Goal: Transaction & Acquisition: Purchase product/service

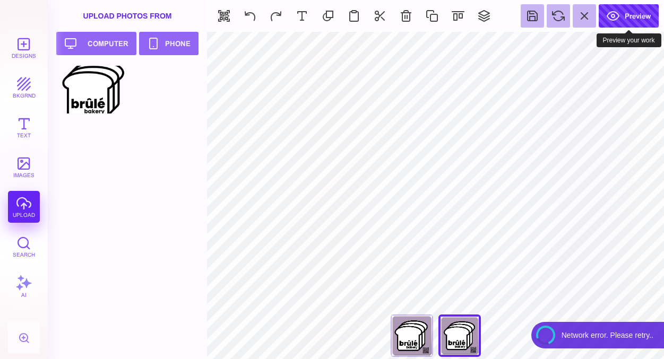
click at [626, 20] on button "Preview" at bounding box center [628, 15] width 60 height 23
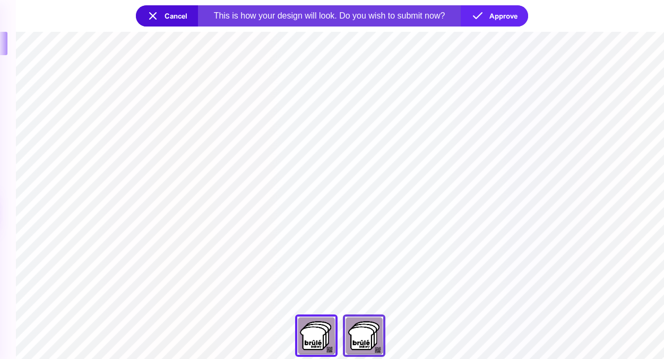
click at [364, 332] on div "Back" at bounding box center [364, 336] width 42 height 42
click at [498, 19] on button "Approve" at bounding box center [493, 15] width 67 height 21
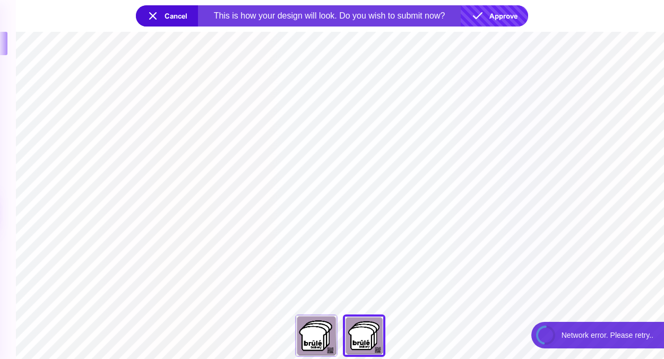
click at [507, 16] on button "Approve" at bounding box center [493, 15] width 67 height 21
click at [550, 338] on section "***** **** Front Back" at bounding box center [340, 338] width 648 height 19
click at [485, 22] on button "Approve" at bounding box center [493, 15] width 67 height 21
click at [182, 18] on button "Cancel" at bounding box center [167, 15] width 62 height 21
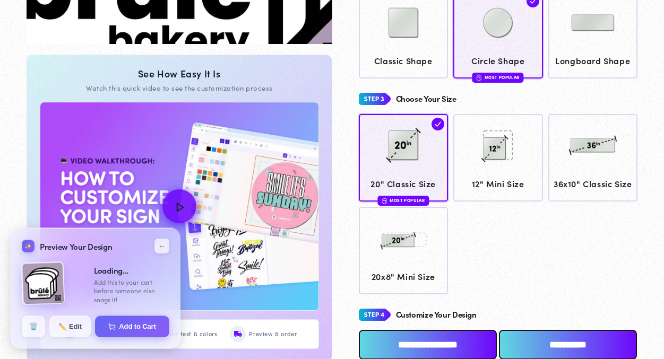
scroll to position [364, 0]
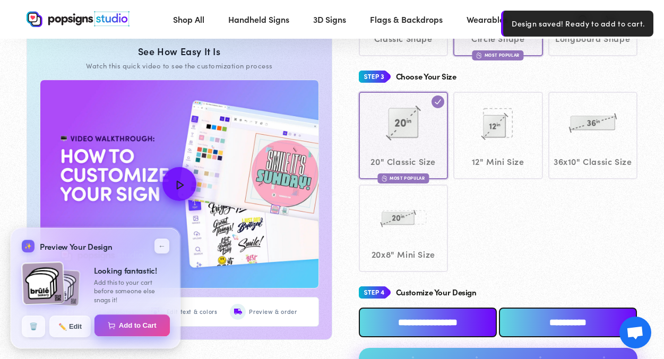
click at [126, 326] on button "Add to Cart" at bounding box center [132, 326] width 76 height 22
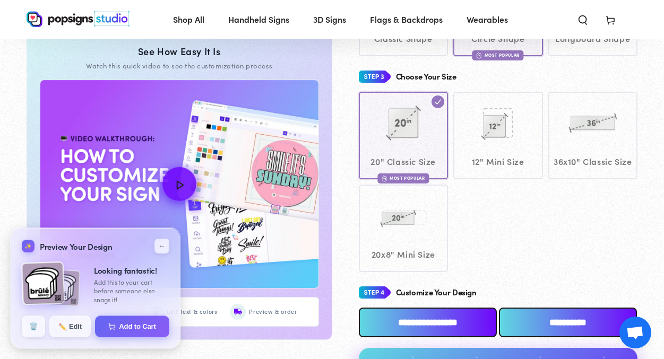
select select "**********"
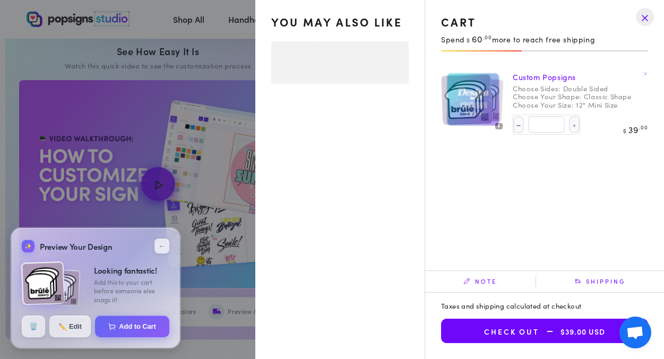
select select "**********"
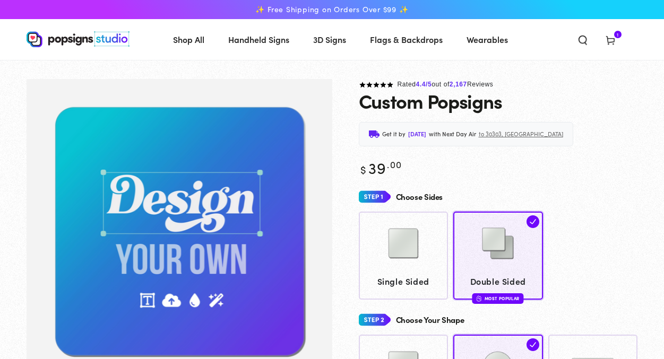
scroll to position [364, 0]
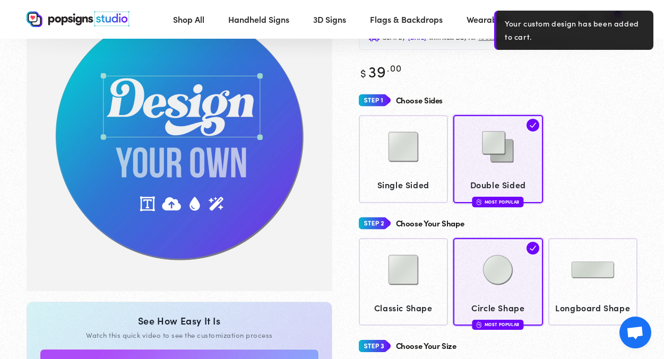
scroll to position [97, 0]
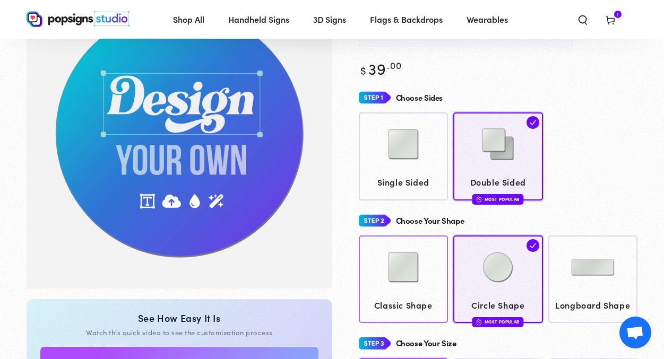
click at [410, 269] on img at bounding box center [403, 267] width 53 height 53
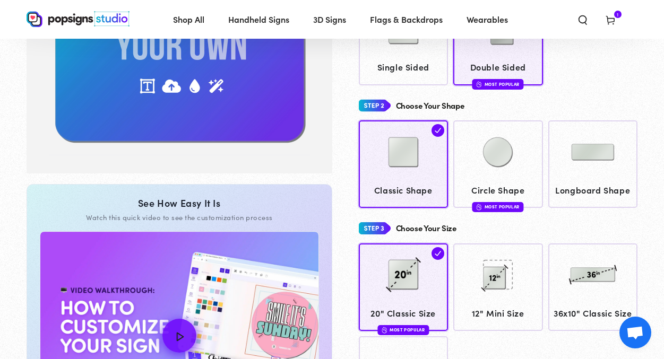
scroll to position [225, 0]
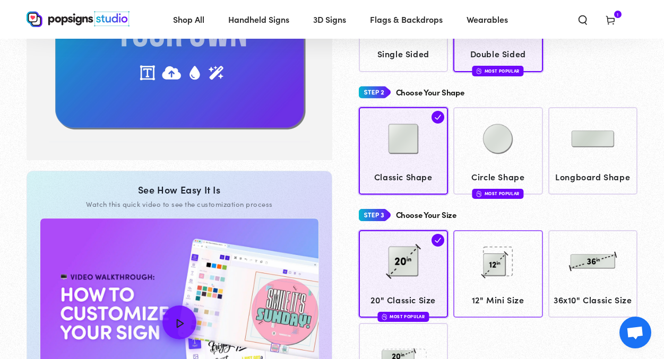
click at [498, 274] on img at bounding box center [497, 261] width 53 height 53
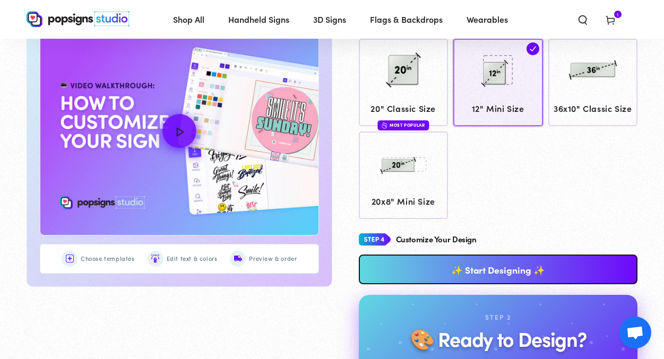
scroll to position [419, 0]
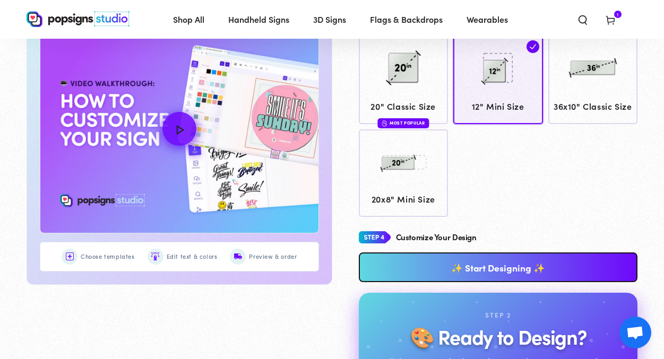
click at [495, 267] on link "✨ Start Designing ✨" at bounding box center [498, 267] width 279 height 30
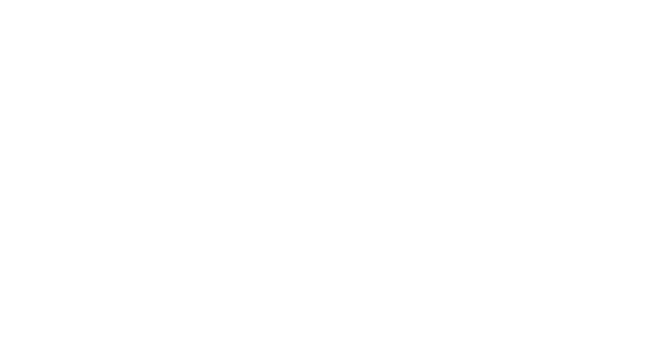
scroll to position [0, 0]
type textarea "An ancient tree with a door leading to a magical world"
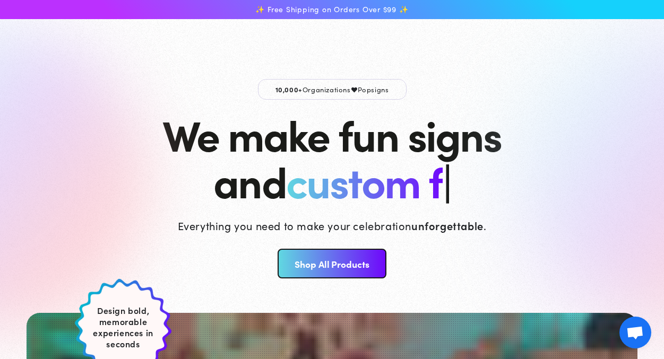
scroll to position [153, 0]
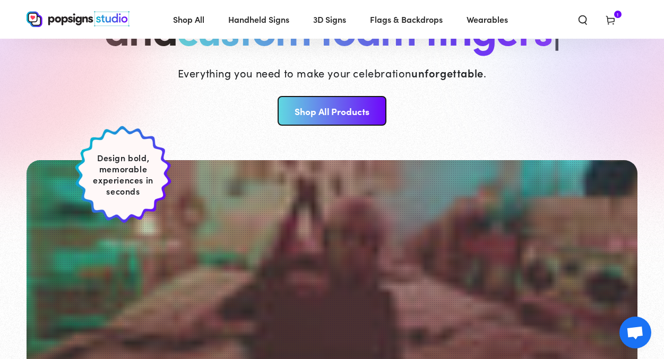
click at [341, 117] on link "Shop All Products" at bounding box center [331, 111] width 109 height 30
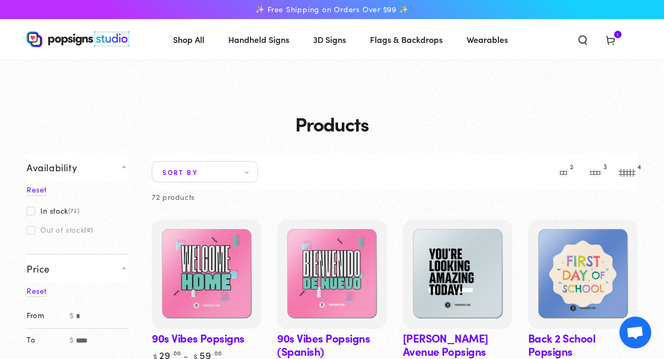
click at [103, 38] on img at bounding box center [78, 39] width 103 height 16
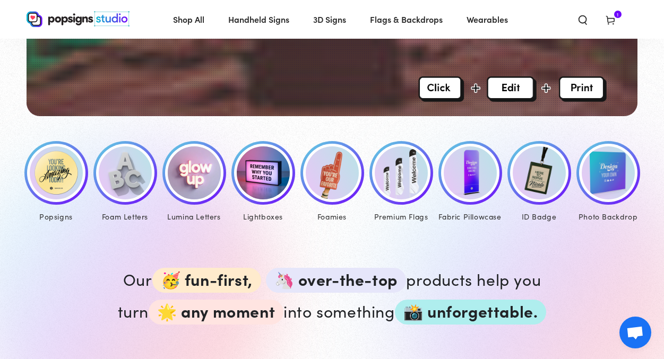
scroll to position [437, 0]
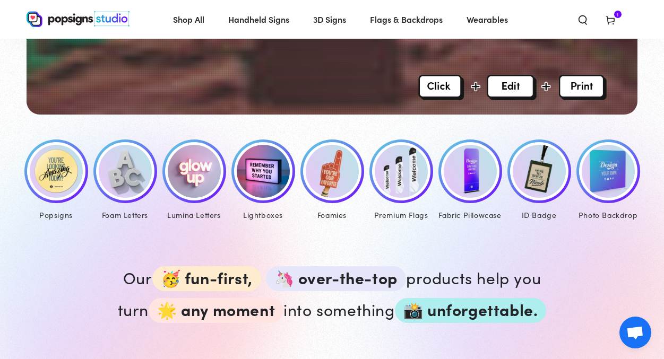
click at [48, 168] on img at bounding box center [56, 171] width 53 height 53
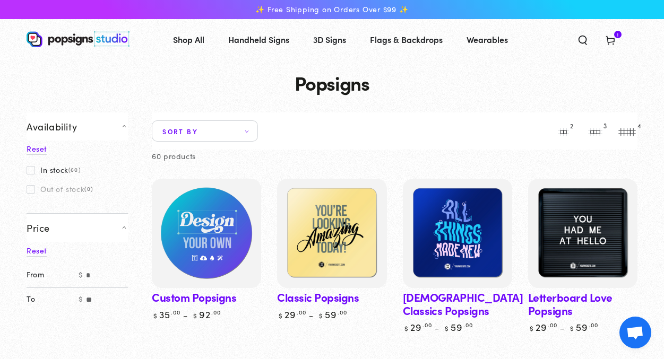
click at [212, 226] on img at bounding box center [206, 233] width 112 height 112
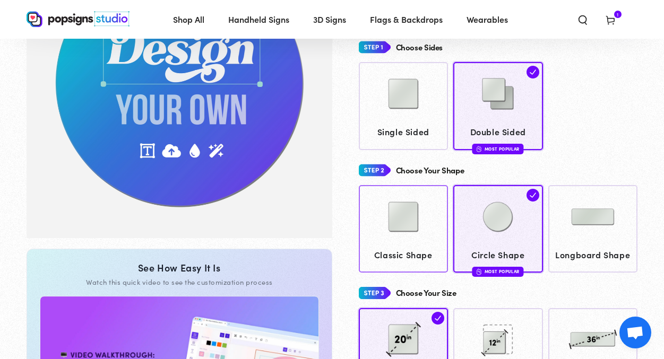
scroll to position [150, 0]
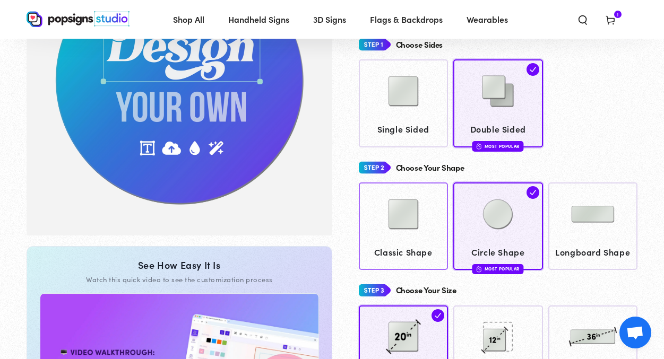
click at [423, 227] on img at bounding box center [403, 214] width 53 height 53
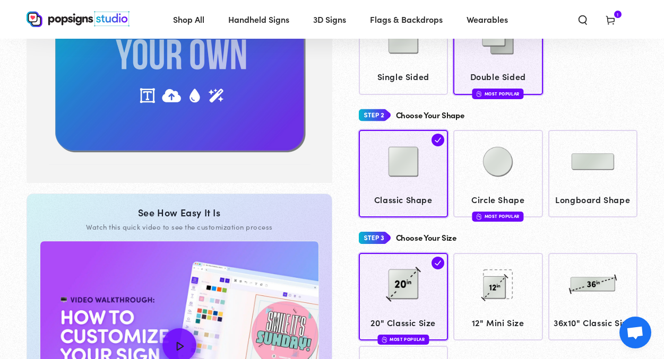
scroll to position [208, 0]
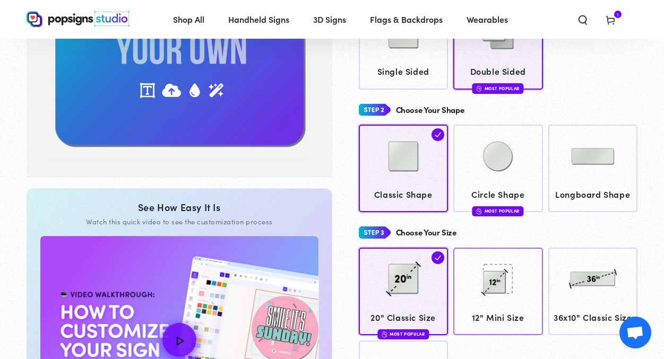
click at [501, 286] on img at bounding box center [497, 278] width 53 height 53
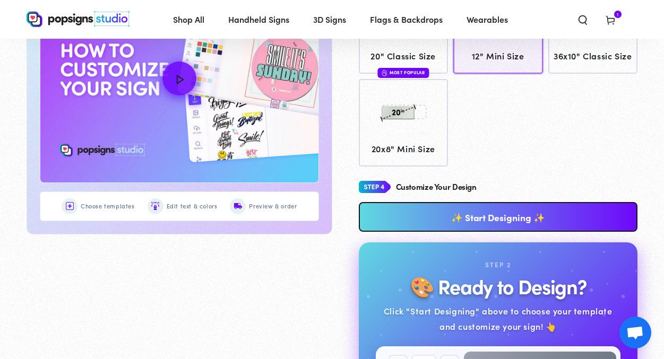
scroll to position [483, 0]
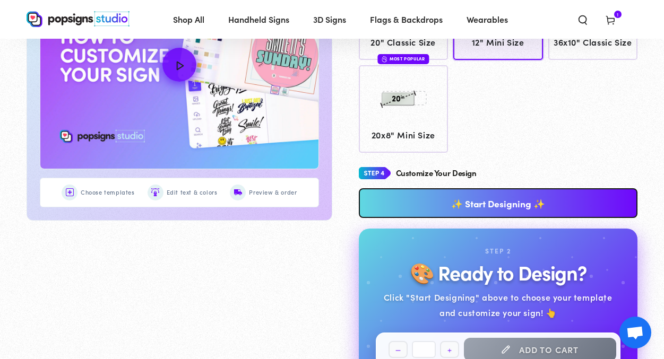
click at [462, 193] on link "✨ Start Designing ✨" at bounding box center [498, 203] width 279 height 30
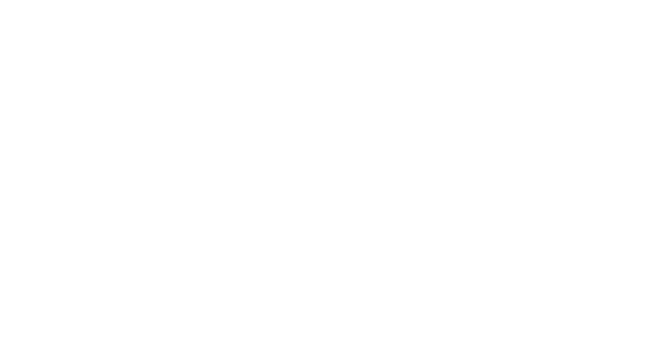
scroll to position [0, 0]
type textarea "An ancient tree with a door leading to a magical world"
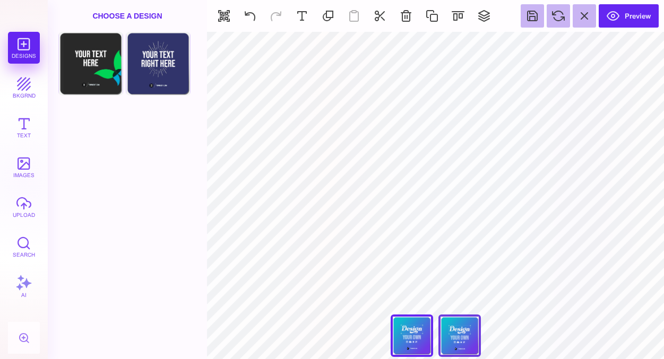
click at [456, 330] on div "Back" at bounding box center [459, 336] width 42 height 42
click at [408, 333] on div "Front" at bounding box center [411, 336] width 42 height 42
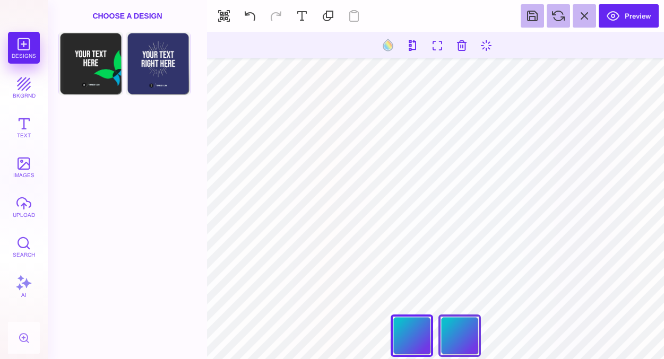
click at [458, 327] on div "Back" at bounding box center [459, 336] width 42 height 42
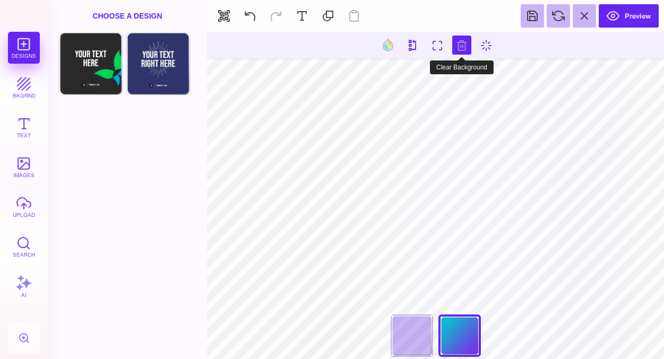
click at [460, 47] on button at bounding box center [461, 45] width 19 height 19
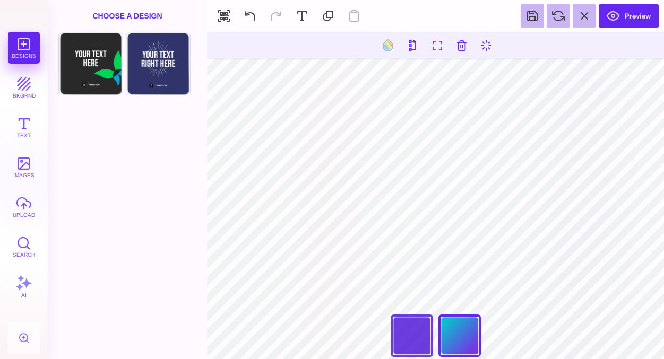
click at [405, 340] on div "Front" at bounding box center [411, 336] width 42 height 42
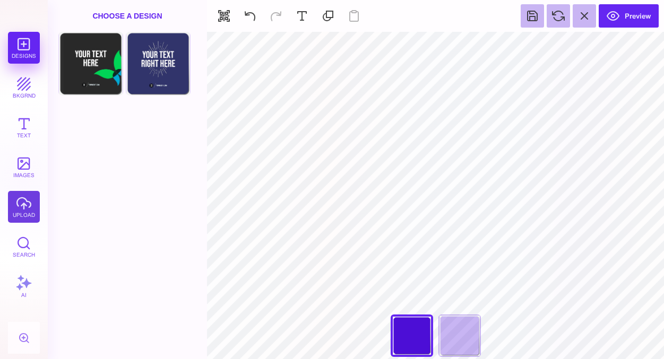
click at [28, 208] on button "upload" at bounding box center [24, 207] width 32 height 32
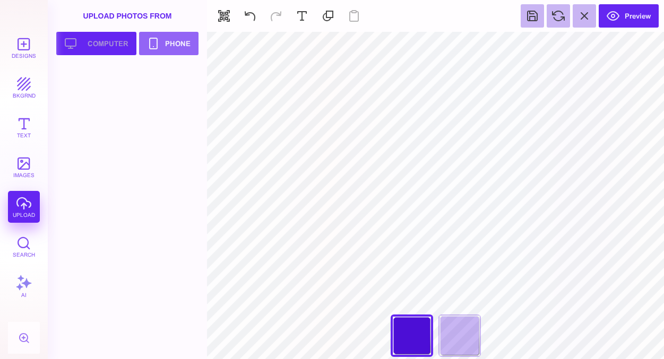
click at [117, 48] on button "Upload your artwork Computer" at bounding box center [96, 43] width 80 height 23
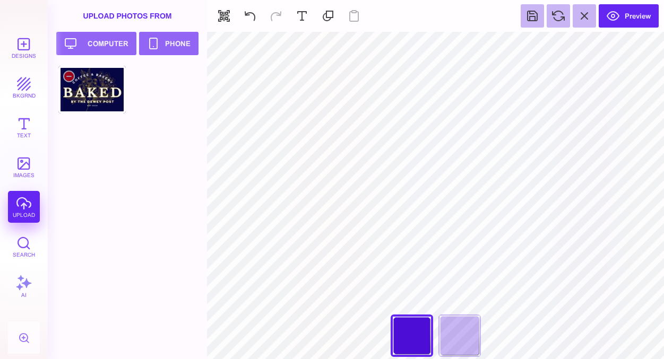
click at [99, 92] on div at bounding box center [91, 90] width 67 height 48
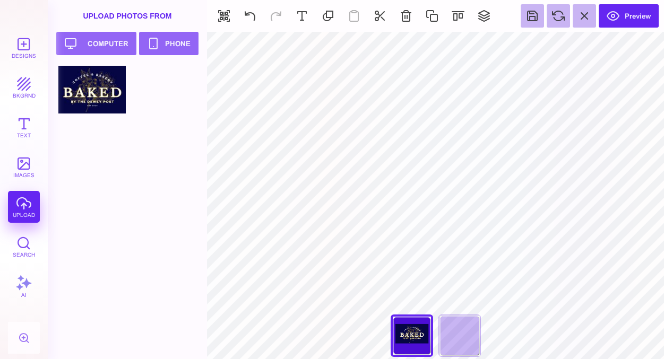
type input "#FFFFFF"
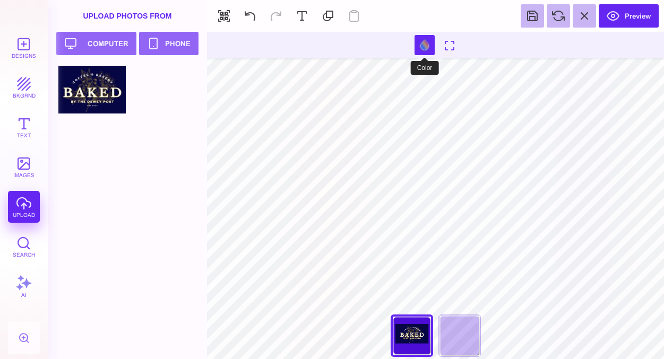
click at [423, 46] on button at bounding box center [424, 45] width 20 height 20
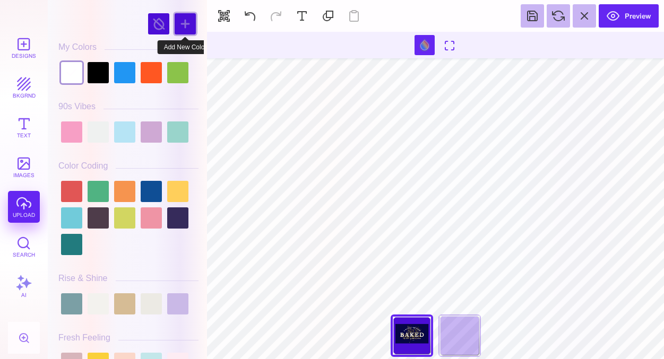
click at [186, 21] on div at bounding box center [185, 23] width 21 height 21
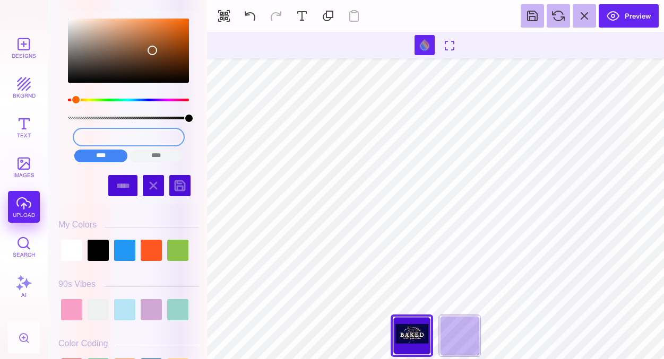
click at [126, 140] on input "#814B27" at bounding box center [128, 136] width 109 height 15
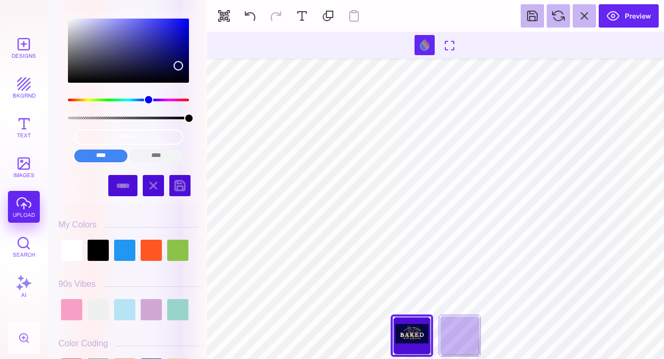
type input "#060643"
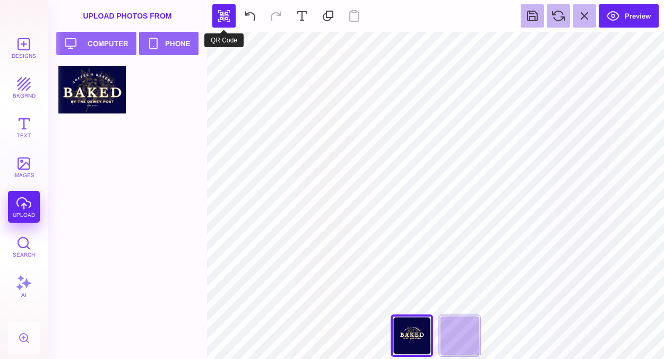
click at [227, 18] on button "button" at bounding box center [223, 15] width 23 height 23
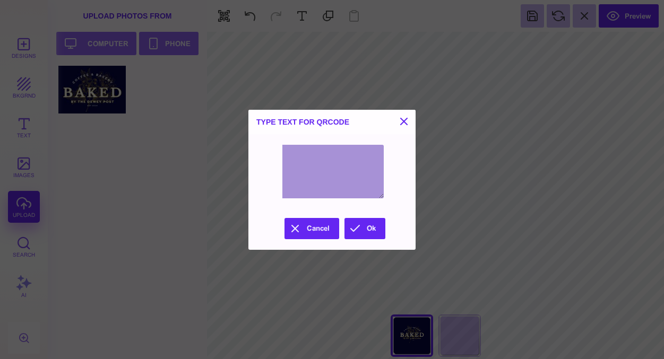
click at [298, 154] on textarea at bounding box center [331, 172] width 103 height 54
paste textarea "**********"
type textarea "**********"
click at [360, 222] on button "Ok" at bounding box center [364, 228] width 41 height 21
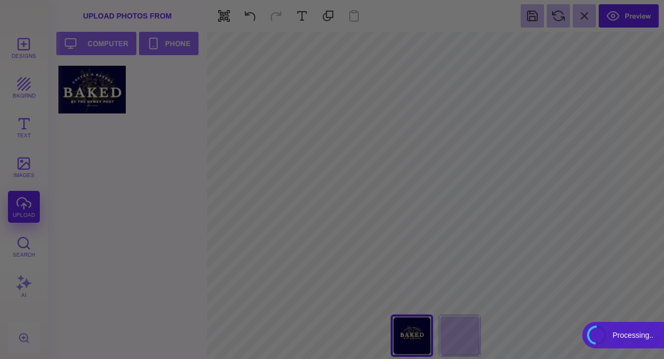
type input "#FFFFFF"
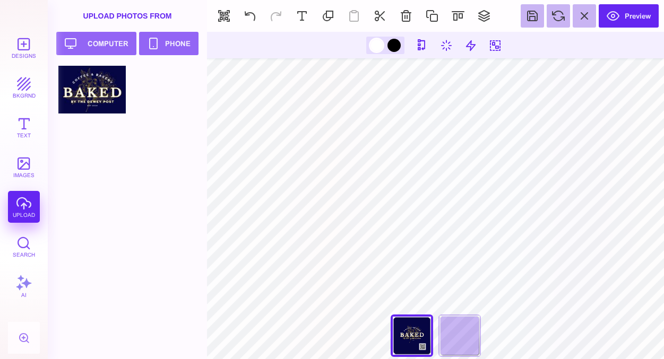
click at [377, 44] on div at bounding box center [376, 45] width 13 height 13
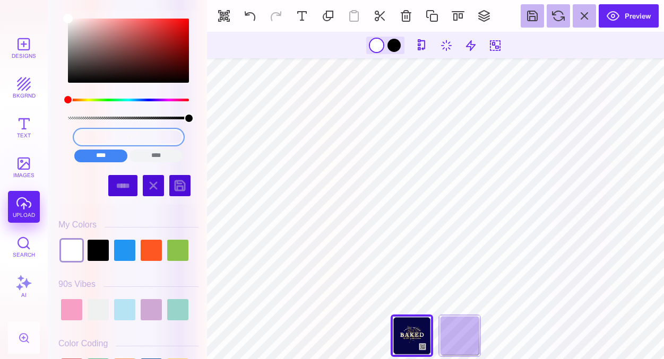
click at [138, 135] on input "#FFFFFF" at bounding box center [128, 136] width 109 height 15
click at [377, 49] on div at bounding box center [385, 46] width 38 height 18
click at [376, 48] on div at bounding box center [385, 46] width 38 height 18
click at [376, 47] on div at bounding box center [385, 46] width 38 height 18
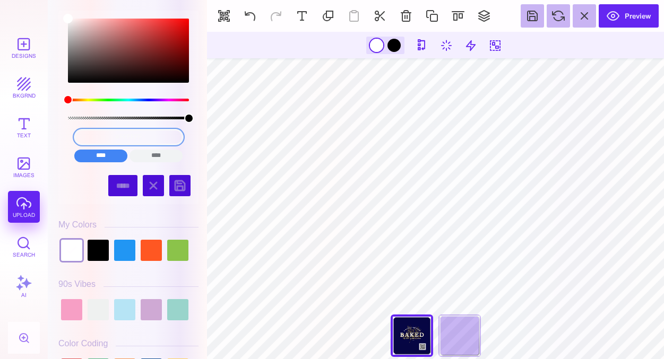
click at [130, 137] on input "#FFFFFF" at bounding box center [128, 136] width 109 height 15
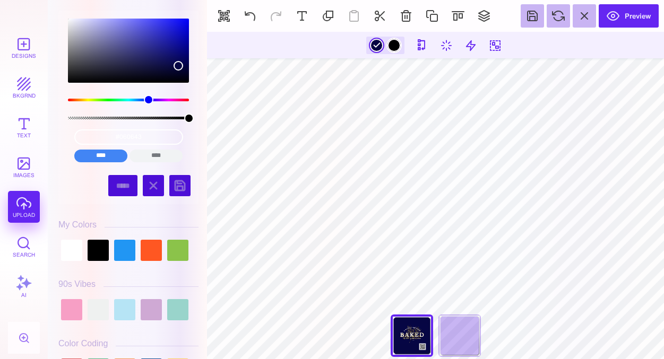
click at [395, 45] on div at bounding box center [393, 45] width 13 height 13
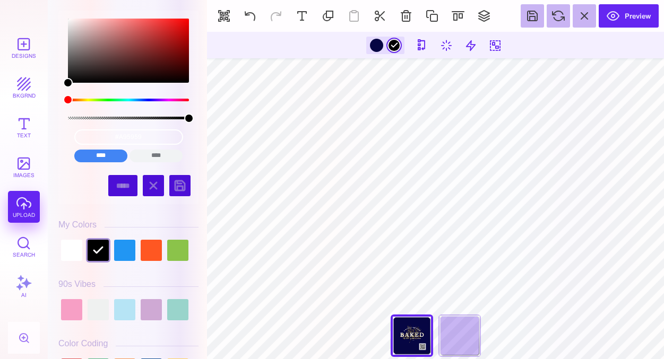
click at [124, 39] on div "color picker dialog" at bounding box center [128, 51] width 121 height 64
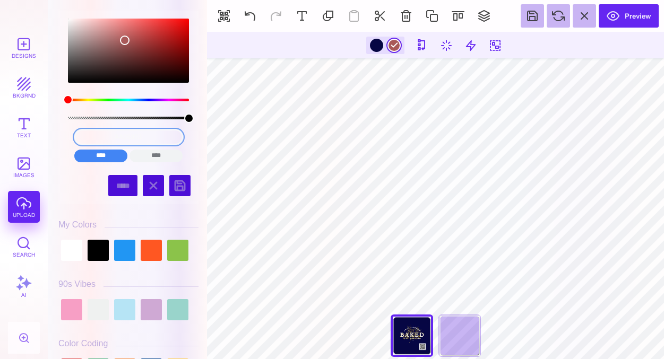
click at [123, 141] on input "#A95959" at bounding box center [128, 136] width 109 height 15
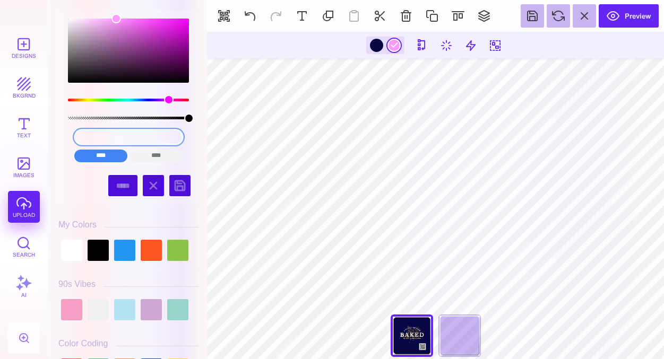
click at [147, 138] on input "#FF99FF" at bounding box center [128, 136] width 109 height 15
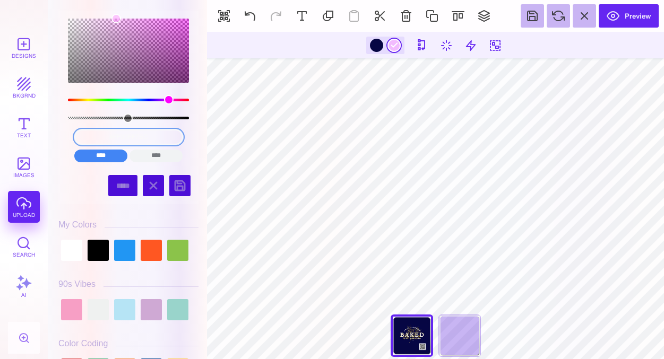
click at [135, 130] on input "#FF99FF7ec" at bounding box center [128, 136] width 109 height 15
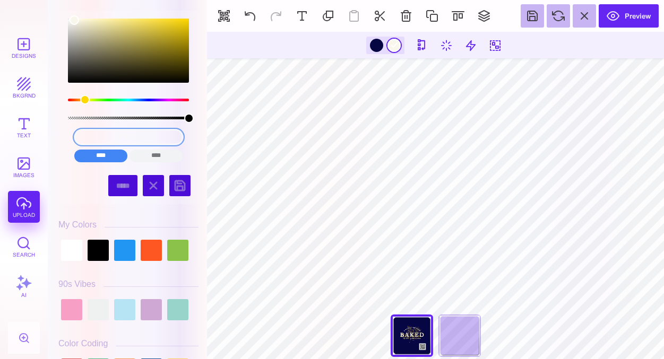
click at [127, 143] on input "#F9F7EC" at bounding box center [128, 136] width 109 height 15
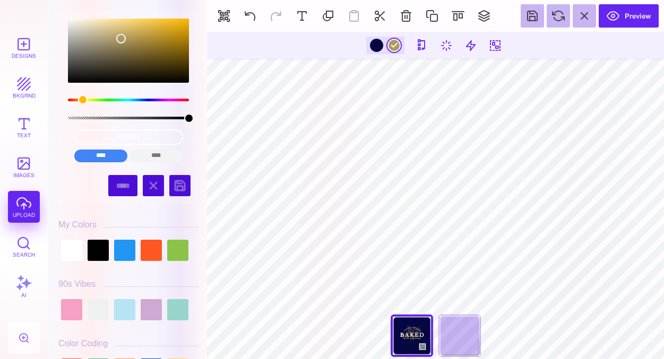
type input "#AE9962"
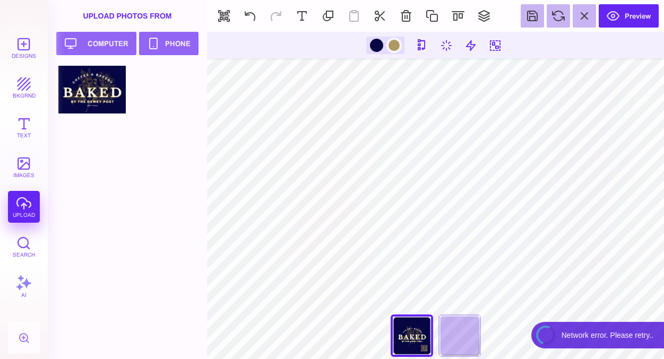
click at [393, 48] on div at bounding box center [393, 45] width 13 height 13
type input "#AE9962"
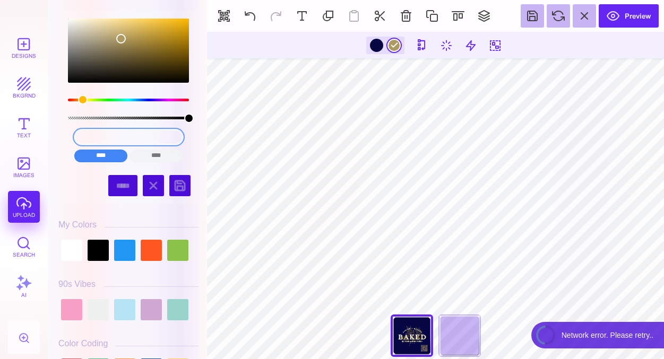
click at [132, 135] on input "#AE9962" at bounding box center [128, 136] width 109 height 15
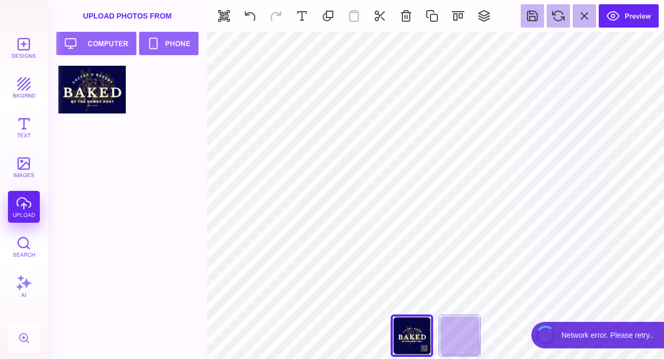
type input "#F9F7EC"
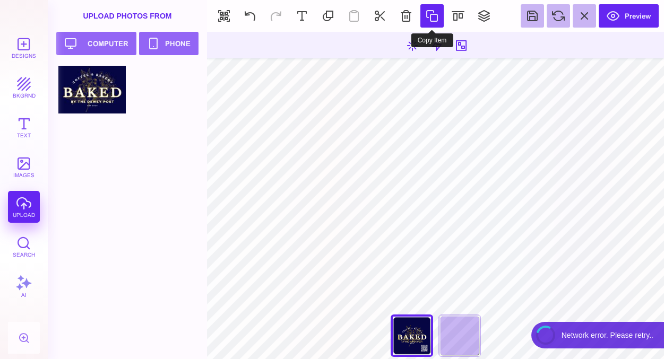
click at [429, 18] on button at bounding box center [431, 15] width 23 height 23
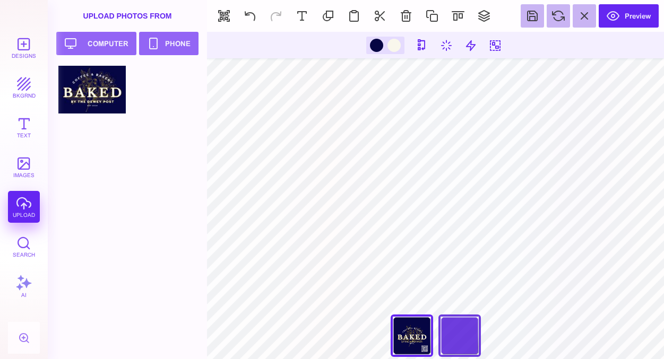
click at [466, 331] on div "Back" at bounding box center [459, 336] width 42 height 42
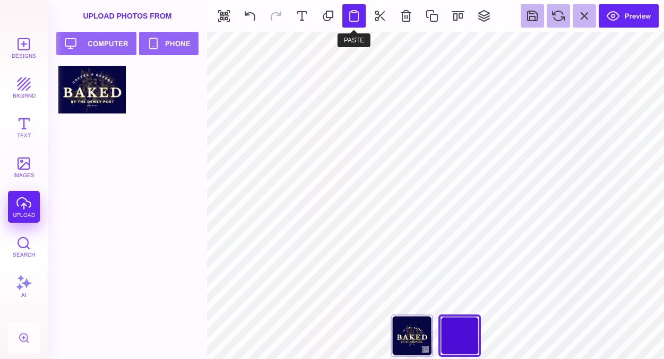
click at [352, 16] on button at bounding box center [353, 15] width 23 height 23
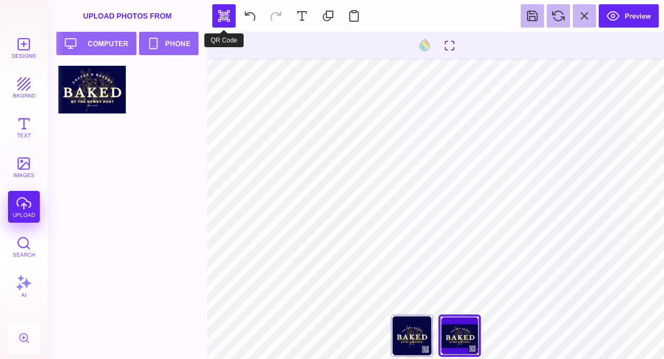
type input "#FFFFFF"
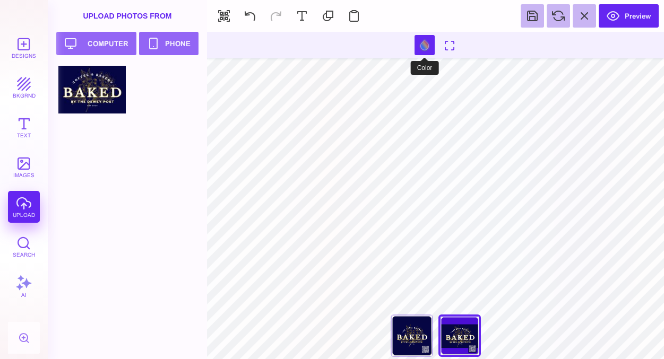
click at [425, 45] on button at bounding box center [424, 45] width 20 height 20
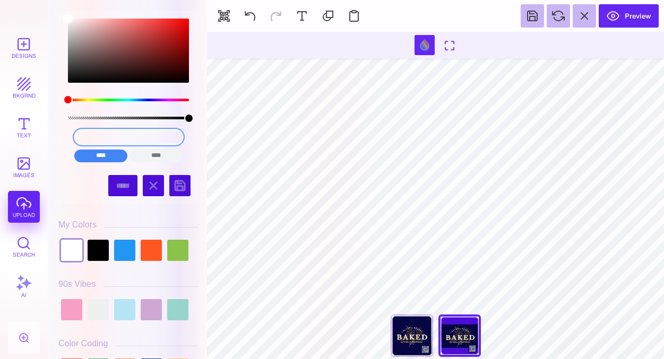
click at [133, 132] on input "#FFFFFF" at bounding box center [128, 136] width 109 height 15
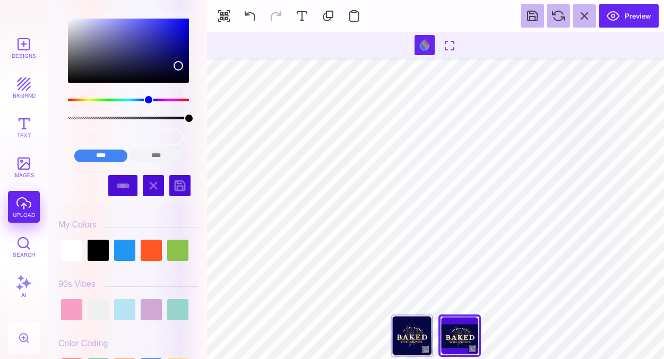
type input "#060643"
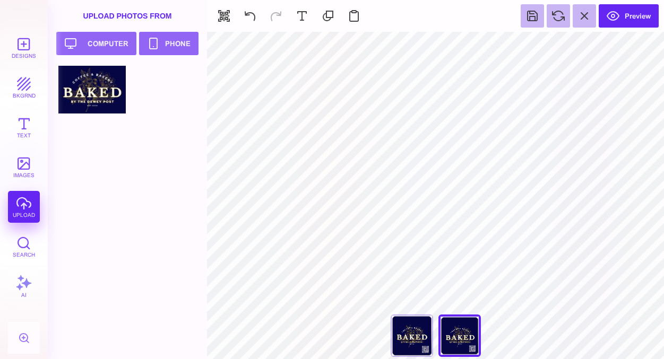
type input "#000000"
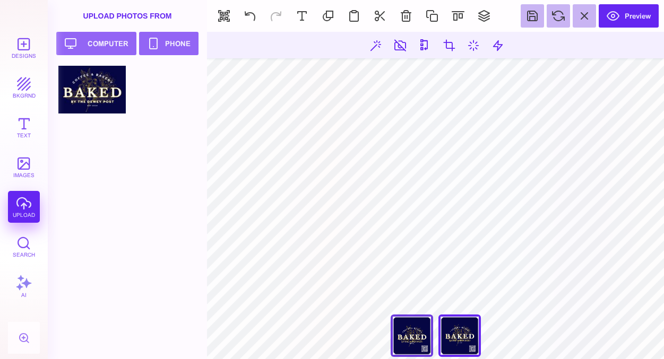
click at [416, 325] on div "Front" at bounding box center [411, 336] width 42 height 42
click at [449, 327] on div "Back" at bounding box center [459, 336] width 42 height 42
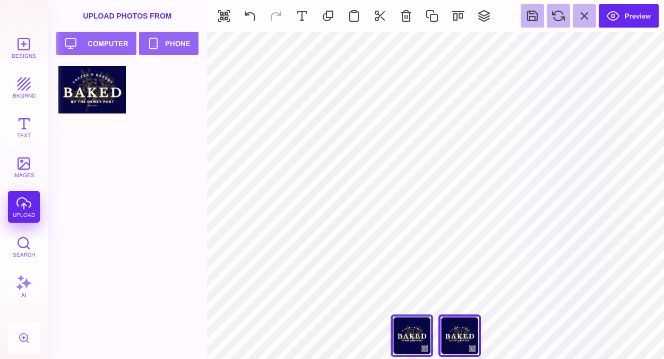
click at [415, 330] on div "Front" at bounding box center [411, 336] width 42 height 42
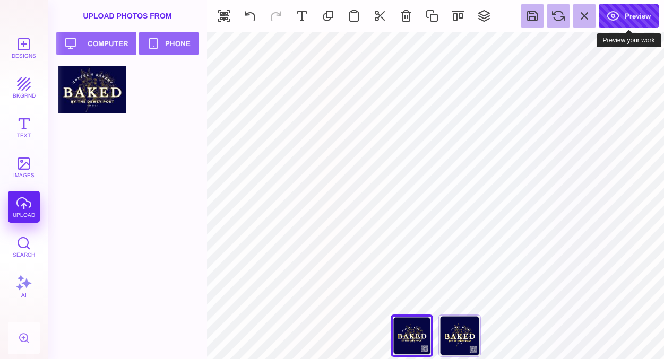
click at [635, 20] on button "Preview" at bounding box center [628, 15] width 60 height 23
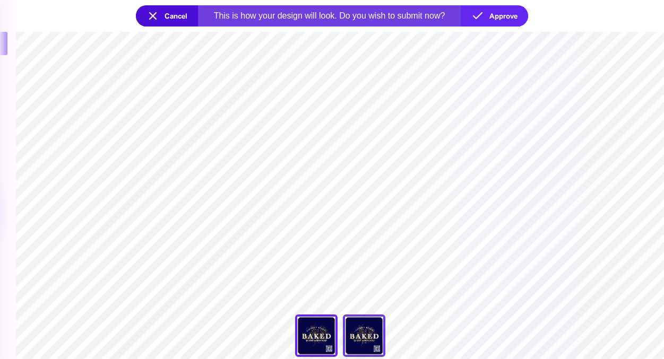
click at [363, 341] on div "Back" at bounding box center [364, 336] width 42 height 42
click at [515, 16] on button "Approve" at bounding box center [493, 15] width 67 height 21
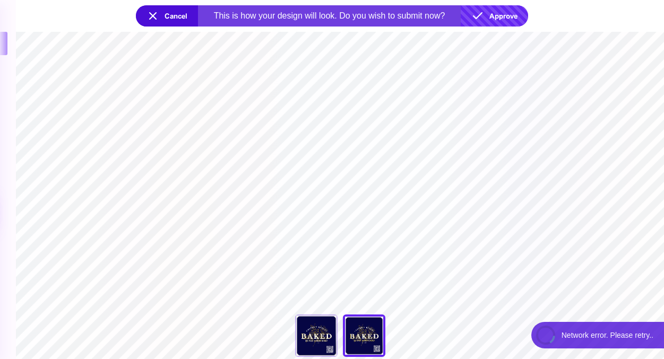
click at [499, 16] on button "Approve" at bounding box center [493, 15] width 67 height 21
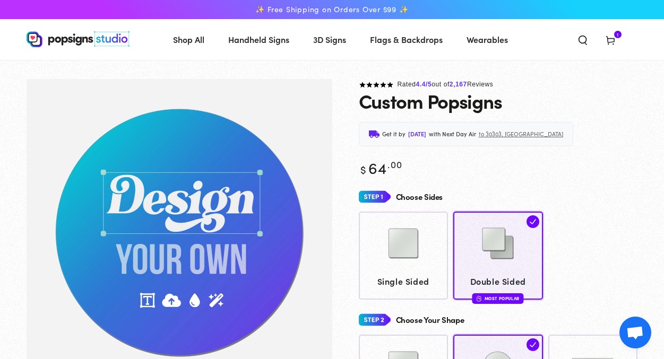
click at [611, 43] on icon at bounding box center [610, 39] width 11 height 11
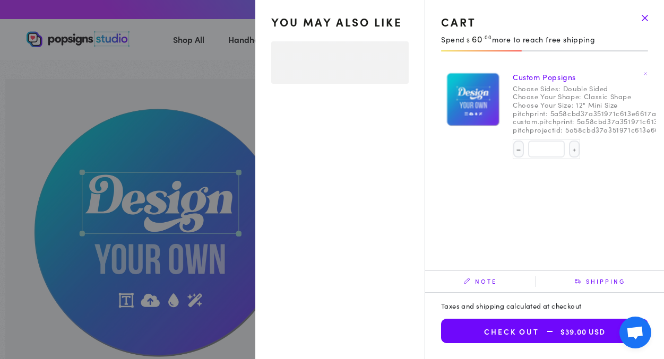
select select "**********"
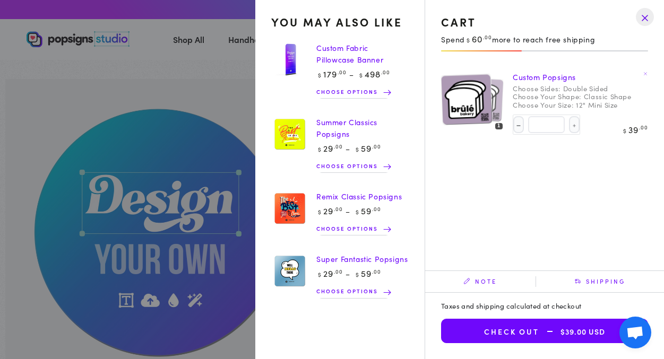
click at [643, 20] on drawer-close-button at bounding box center [645, 16] width 28 height 23
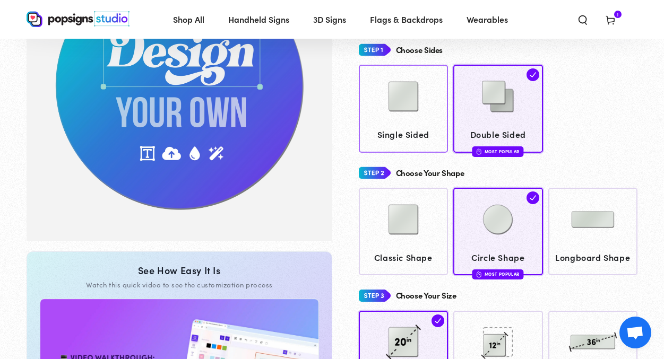
scroll to position [180, 1]
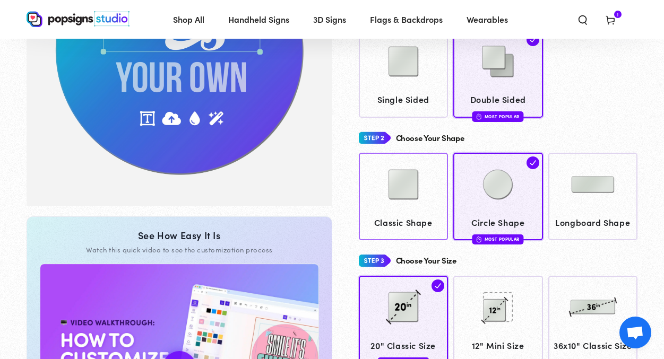
click at [402, 175] on img at bounding box center [403, 184] width 53 height 53
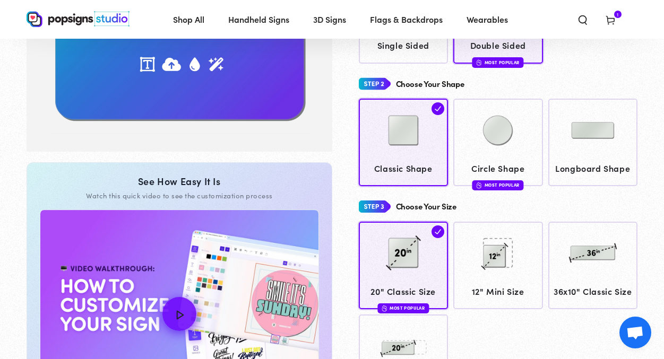
scroll to position [236, 0]
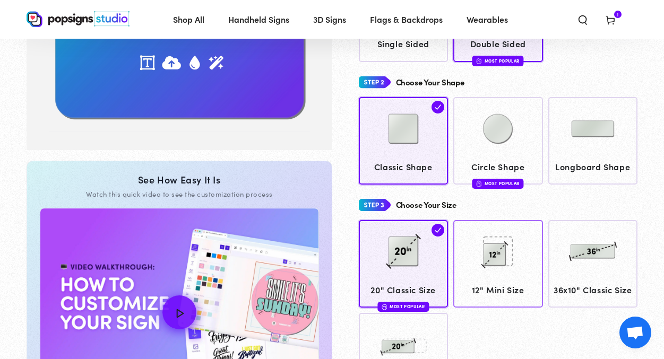
click at [503, 246] on img at bounding box center [497, 251] width 53 height 53
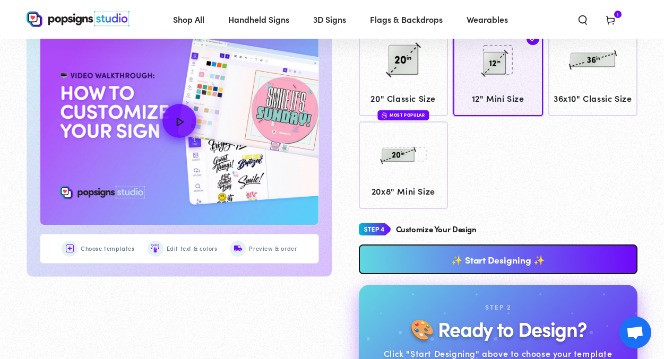
scroll to position [489, 0]
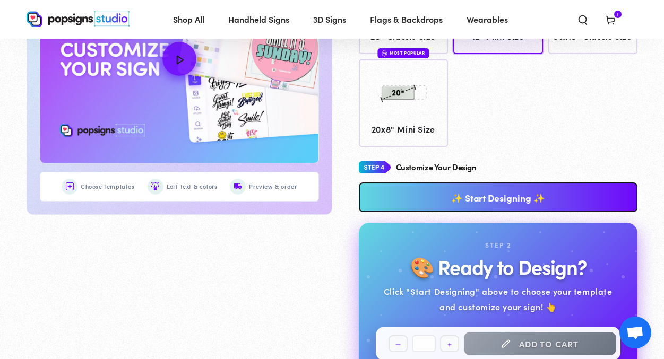
click at [463, 193] on link "✨ Start Designing ✨" at bounding box center [498, 197] width 279 height 30
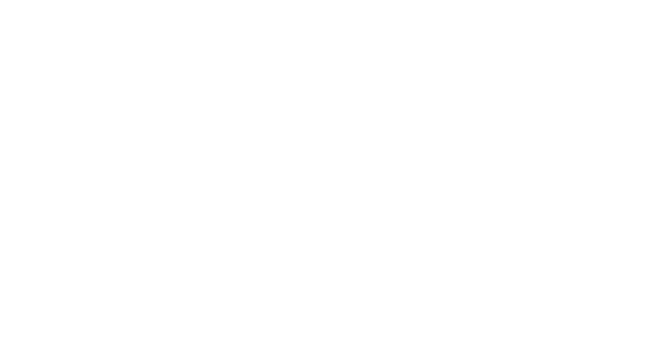
scroll to position [0, 0]
type textarea "An ancient tree with a door leading to a magical world"
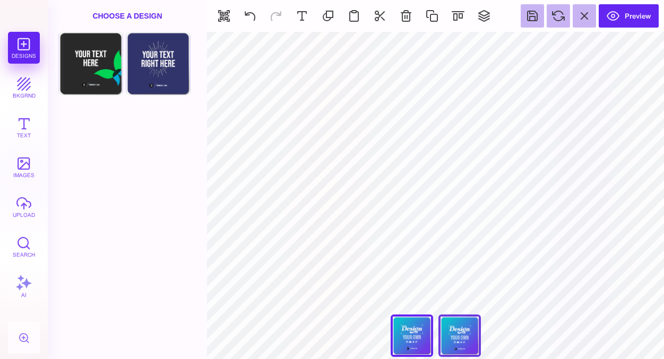
click at [463, 327] on div "Back" at bounding box center [459, 336] width 42 height 42
click at [612, 336] on section "***** **** Front Back" at bounding box center [435, 195] width 457 height 327
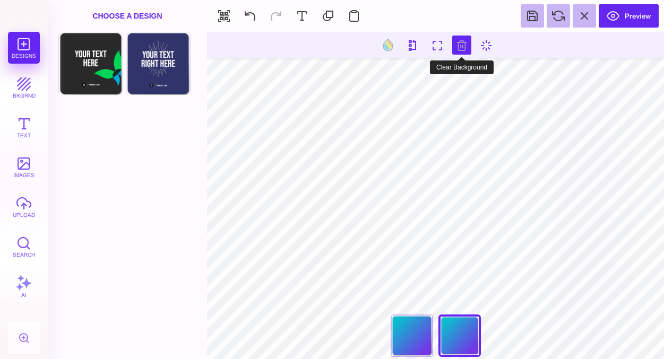
click at [458, 50] on button at bounding box center [461, 45] width 19 height 19
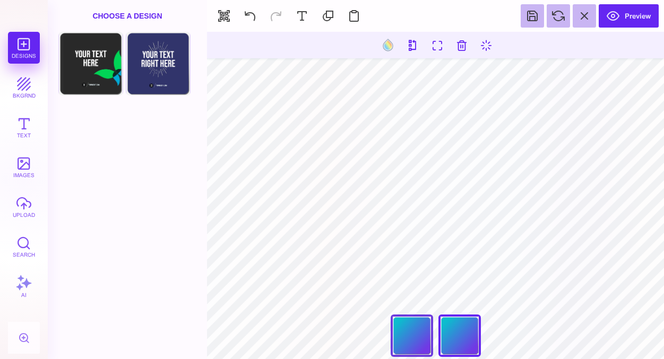
click at [403, 339] on div "Front" at bounding box center [411, 336] width 42 height 42
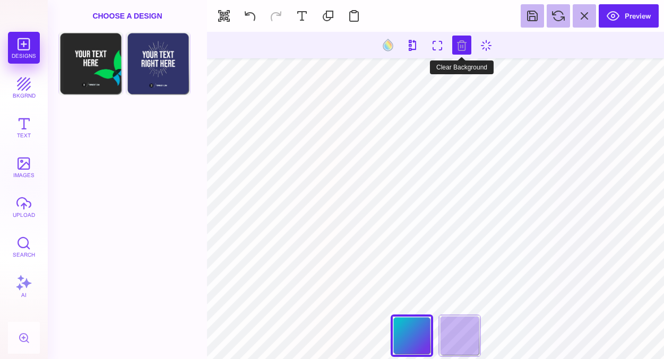
click at [456, 50] on button at bounding box center [461, 45] width 19 height 19
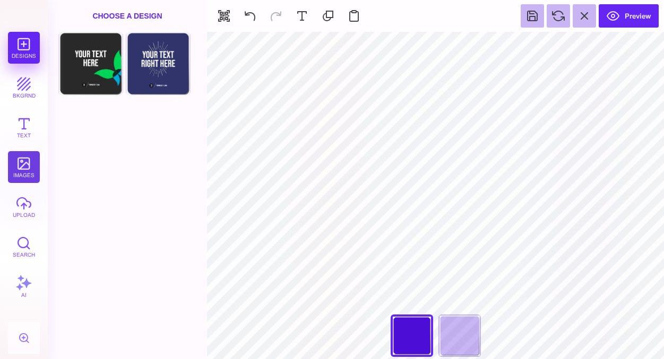
click at [24, 171] on button "images" at bounding box center [24, 167] width 32 height 32
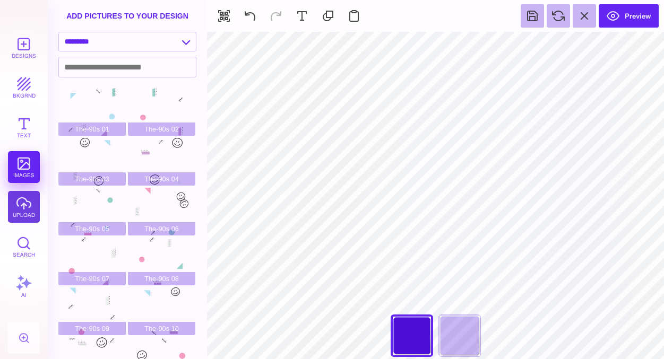
click at [22, 207] on button "upload" at bounding box center [24, 207] width 32 height 32
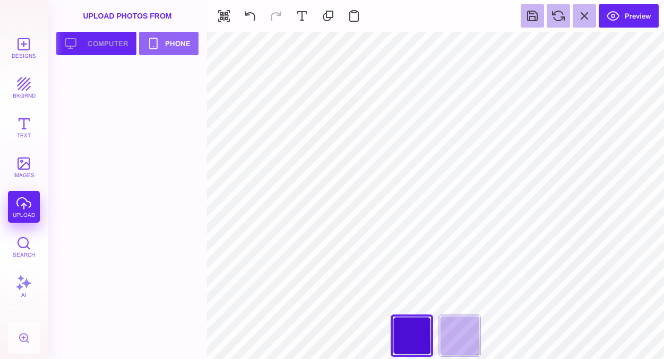
click at [120, 53] on button "Upload your artwork Computer" at bounding box center [96, 43] width 80 height 23
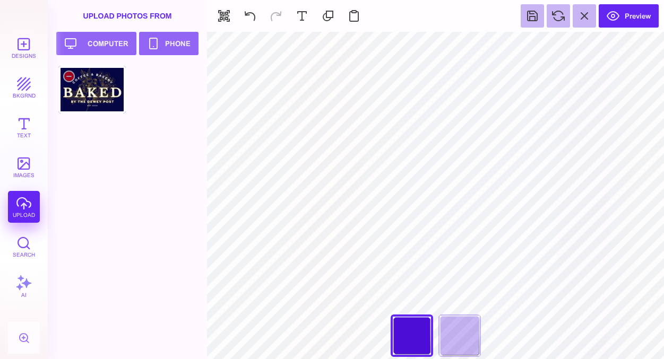
click at [104, 96] on div at bounding box center [91, 90] width 67 height 48
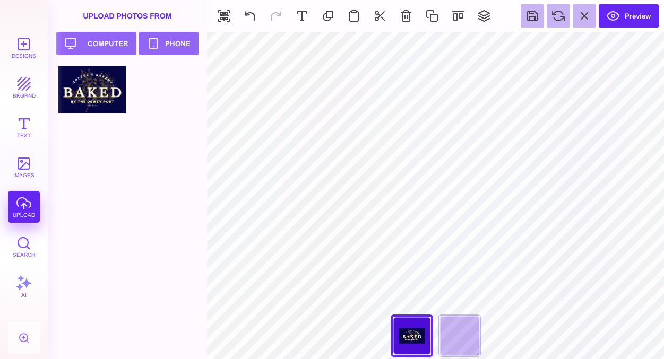
type input "#FFFFFF"
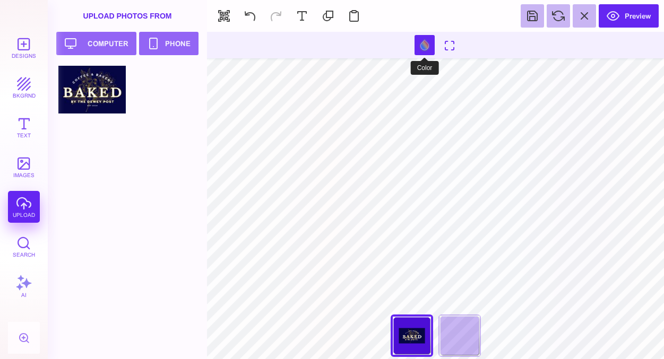
click at [426, 44] on button at bounding box center [424, 45] width 20 height 20
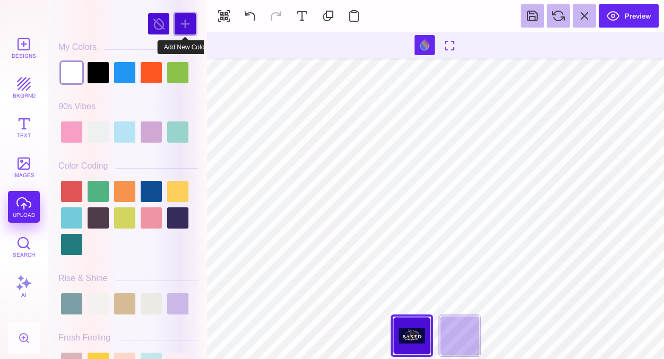
click at [187, 24] on div at bounding box center [185, 23] width 21 height 21
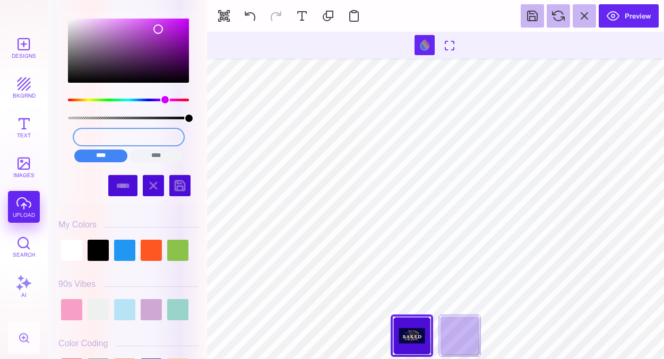
click at [130, 139] on input "#B536D4" at bounding box center [128, 136] width 109 height 15
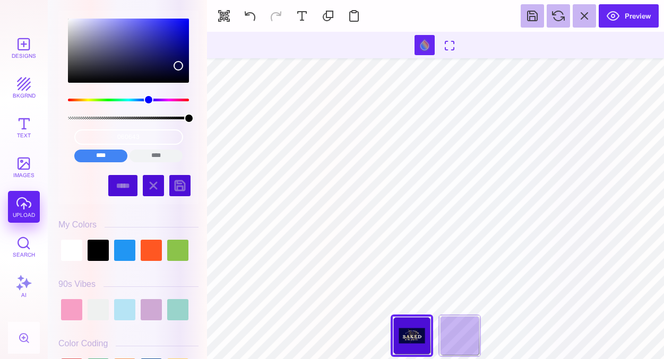
type input "#060643"
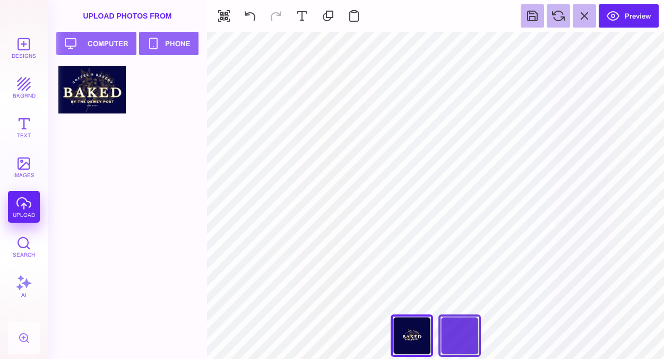
click at [459, 330] on div "Back" at bounding box center [459, 336] width 42 height 42
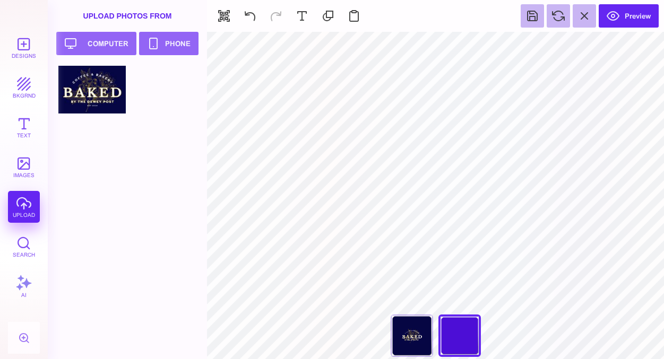
type input "#FFFFFF"
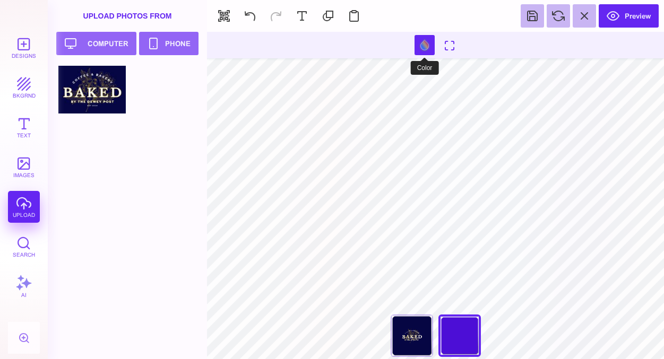
click at [425, 45] on button at bounding box center [424, 45] width 20 height 20
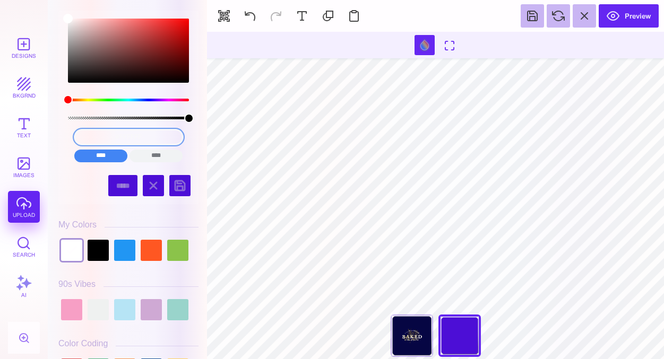
click at [147, 136] on input "#FFFFFF" at bounding box center [128, 136] width 109 height 15
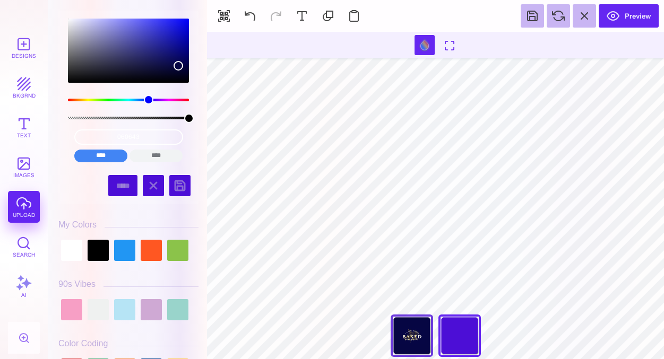
type input "#060643"
click at [419, 331] on div "Front" at bounding box center [411, 336] width 42 height 42
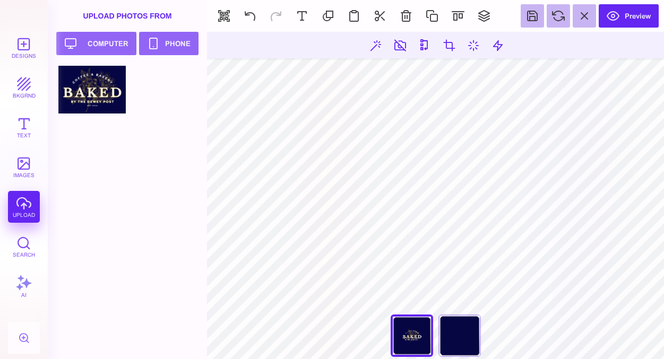
type input "#000000"
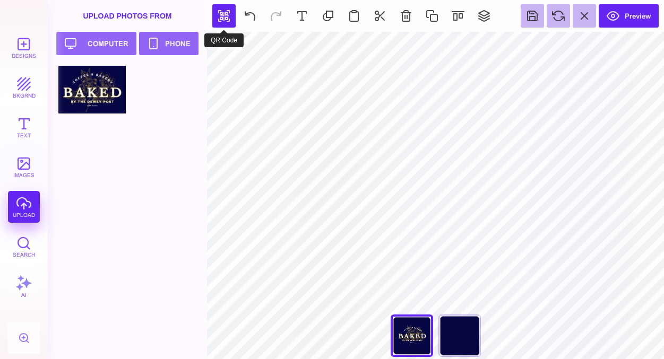
click at [223, 16] on button "button" at bounding box center [223, 15] width 23 height 23
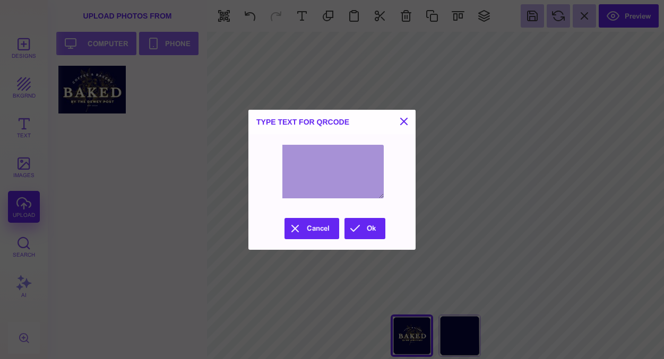
click at [320, 172] on textarea at bounding box center [331, 172] width 103 height 54
paste textarea "**********"
type textarea "**********"
click at [365, 226] on button "Ok" at bounding box center [364, 228] width 41 height 21
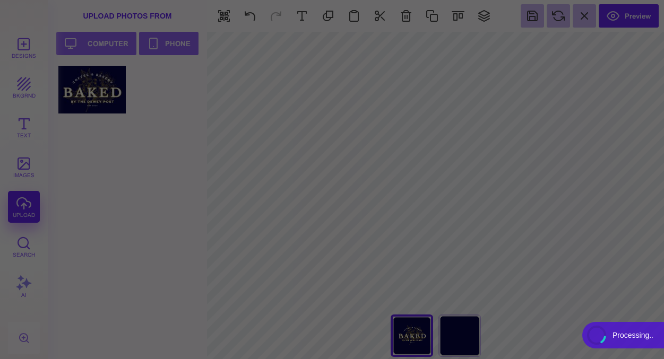
type input "#FFFFFF"
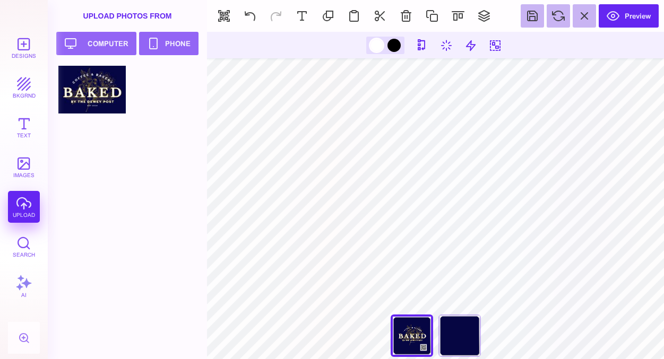
click at [373, 46] on div at bounding box center [376, 45] width 13 height 13
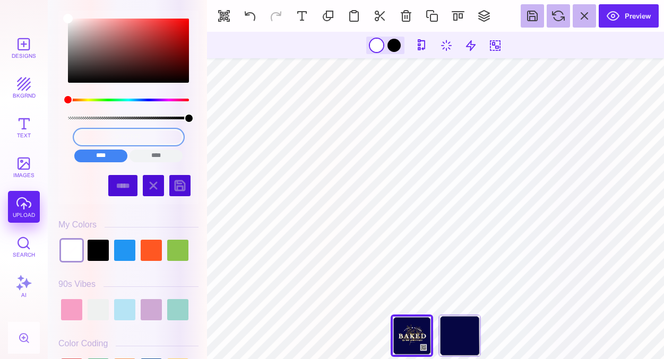
click at [137, 137] on input "#FFFFFF" at bounding box center [128, 136] width 109 height 15
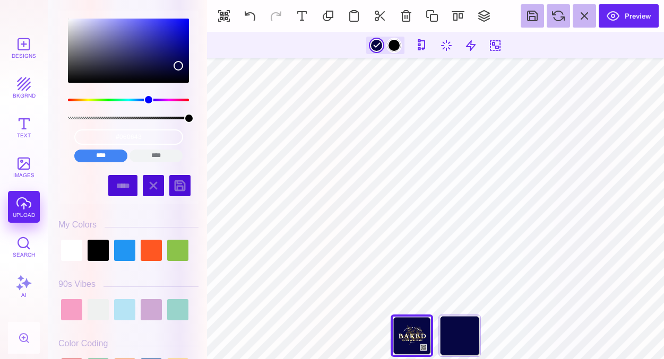
click at [393, 43] on div at bounding box center [393, 45] width 13 height 13
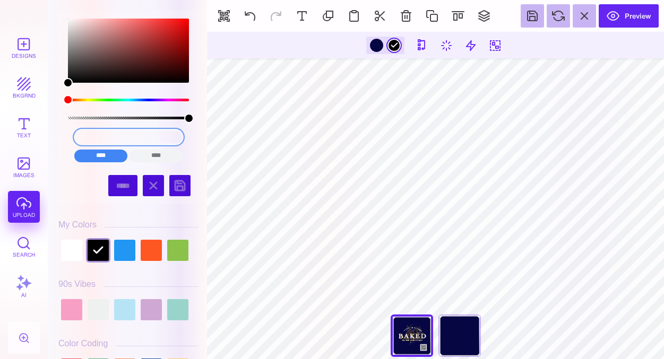
click at [128, 138] on input "#000000" at bounding box center [128, 136] width 109 height 15
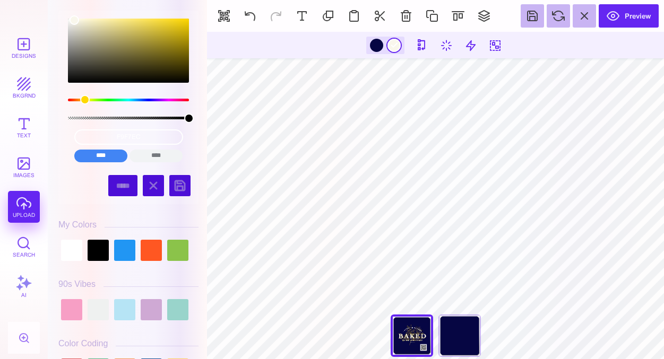
type input "#F9F7EC"
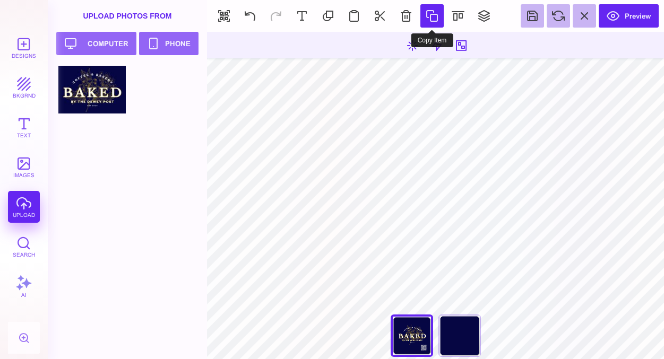
click at [429, 20] on button at bounding box center [431, 15] width 23 height 23
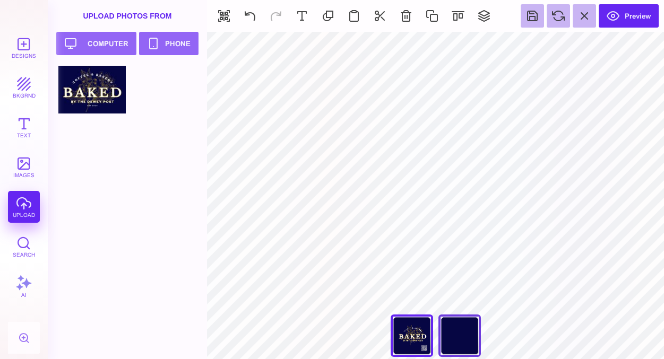
click at [459, 339] on div "Back" at bounding box center [459, 336] width 42 height 42
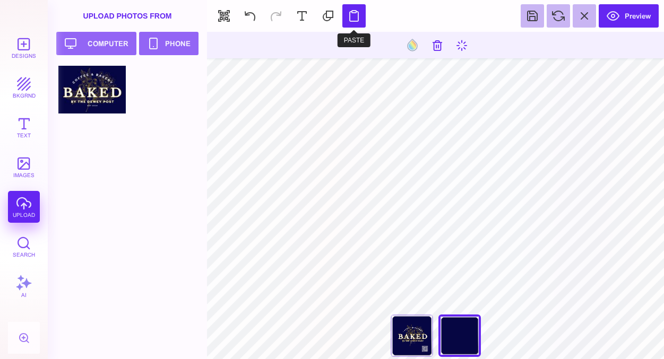
click at [355, 18] on button at bounding box center [353, 15] width 23 height 23
type input "#000000"
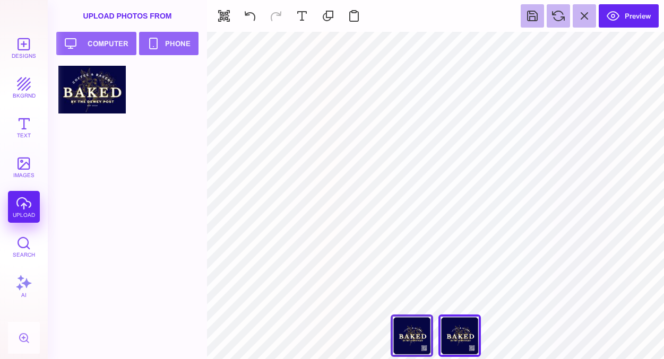
click at [412, 335] on div "Front" at bounding box center [411, 336] width 42 height 42
click at [459, 339] on div "Back" at bounding box center [459, 336] width 42 height 42
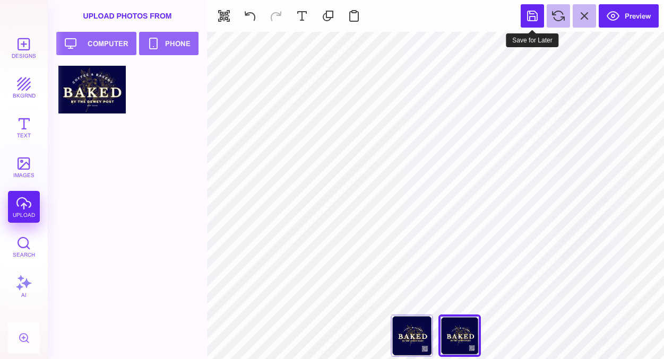
click at [534, 18] on button at bounding box center [531, 15] width 23 height 23
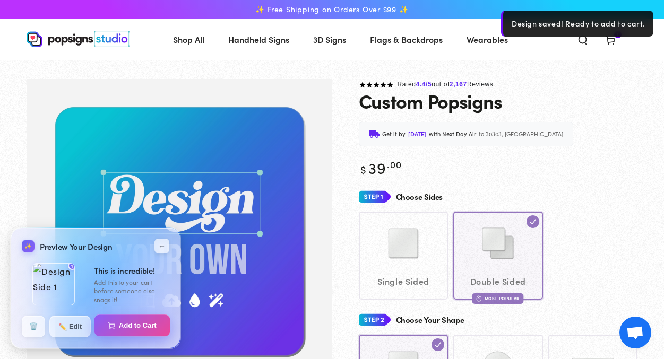
click at [130, 327] on button "Add to Cart" at bounding box center [132, 326] width 76 height 22
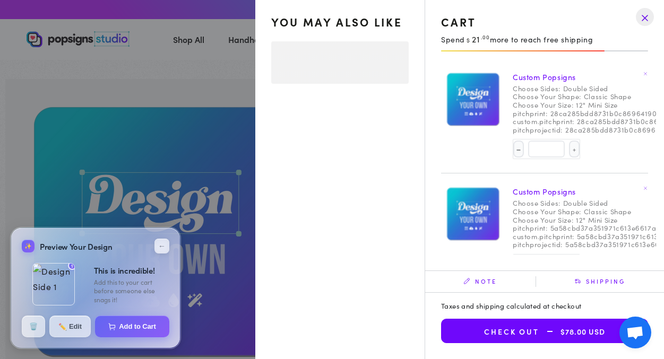
select select "**********"
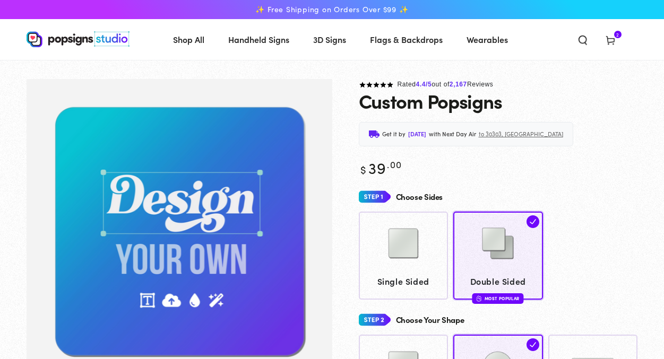
scroll to position [21, 0]
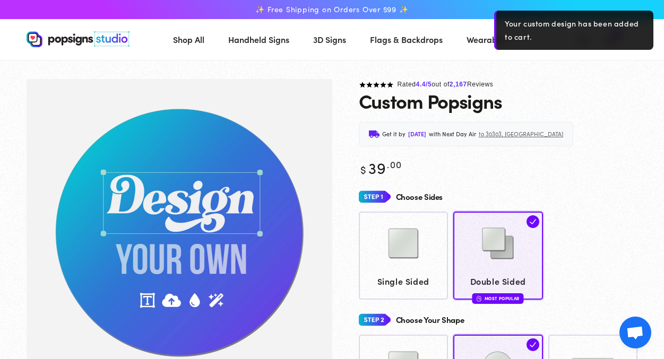
click at [600, 79] on div "Rated 4.4 /5 out of 2,167 Reviews" at bounding box center [498, 85] width 279 height 12
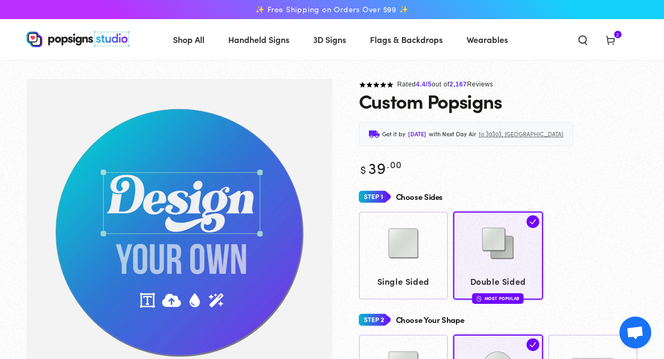
click at [615, 42] on icon at bounding box center [610, 39] width 11 height 11
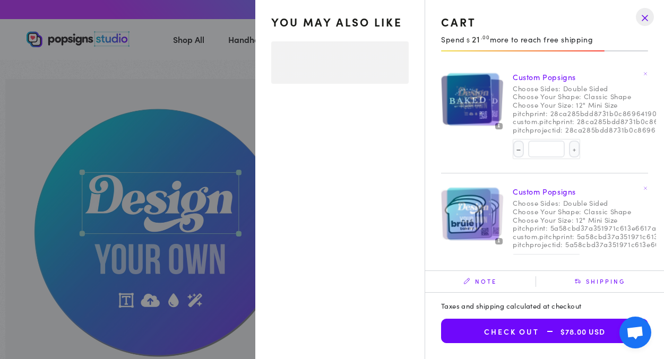
select select "**********"
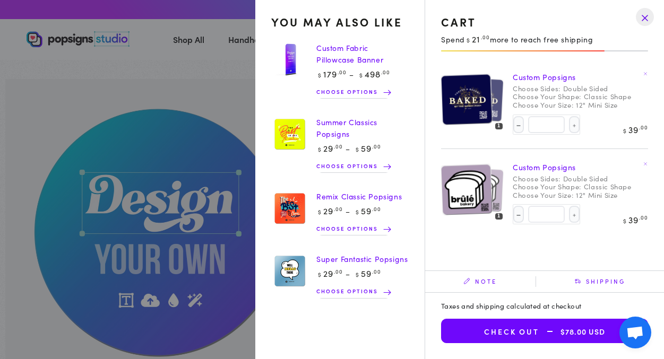
click at [523, 331] on button "Check out $78.00 USD" at bounding box center [544, 331] width 207 height 24
